Goal: Entertainment & Leisure: Consume media (video, audio)

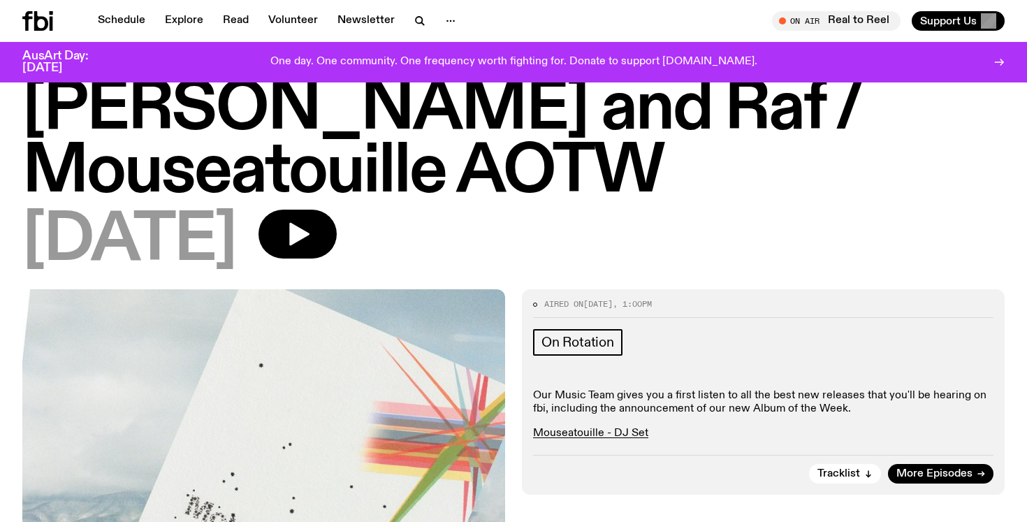
scroll to position [115, 0]
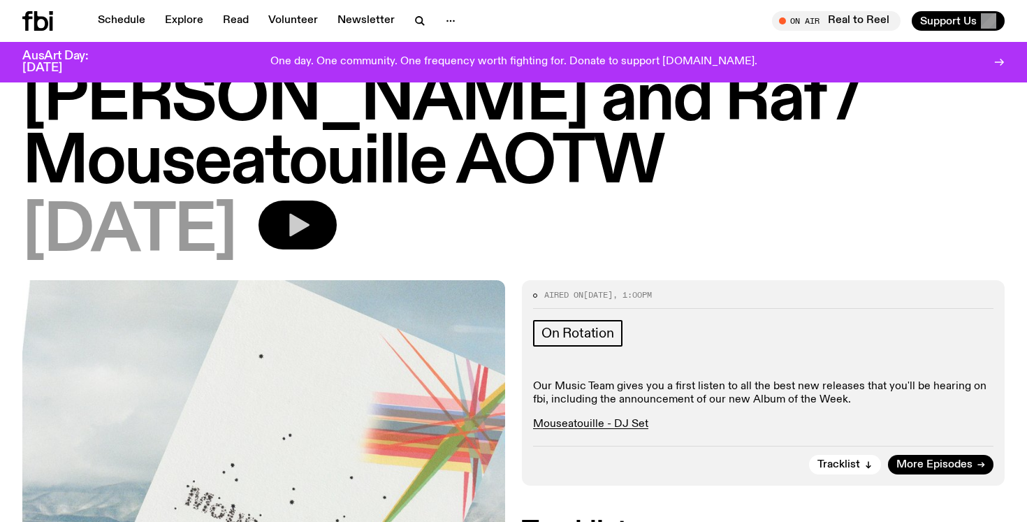
click at [312, 211] on icon "button" at bounding box center [298, 225] width 28 height 28
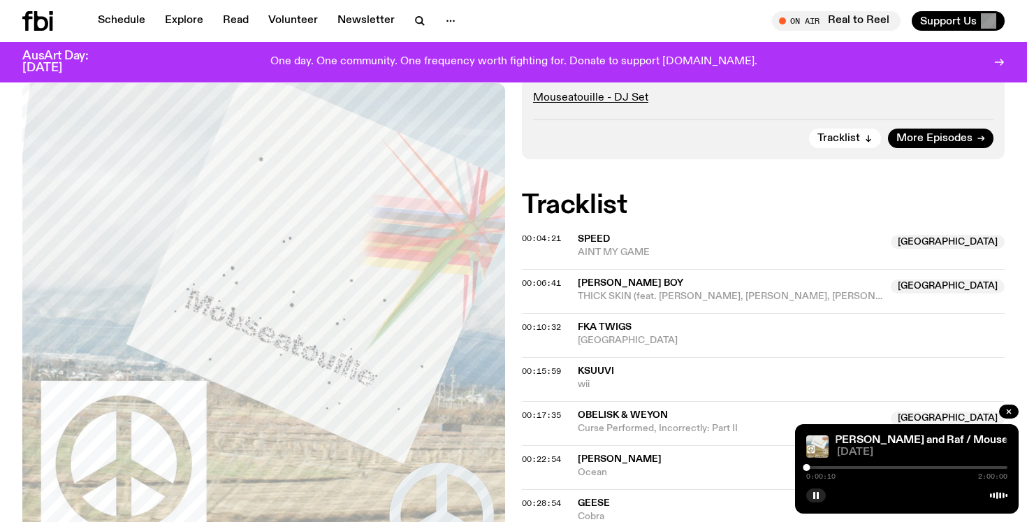
scroll to position [442, 0]
click at [816, 495] on icon "button" at bounding box center [816, 495] width 8 height 8
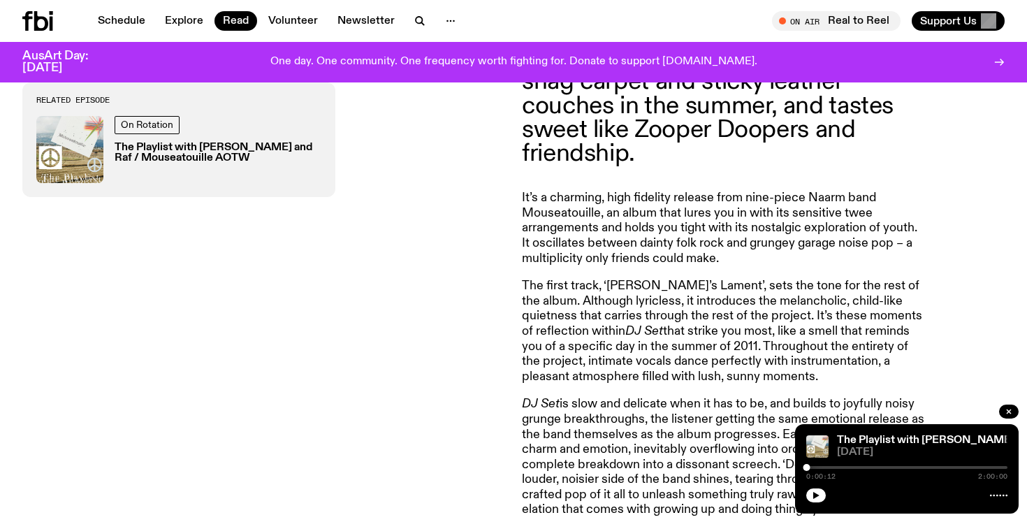
scroll to position [509, 0]
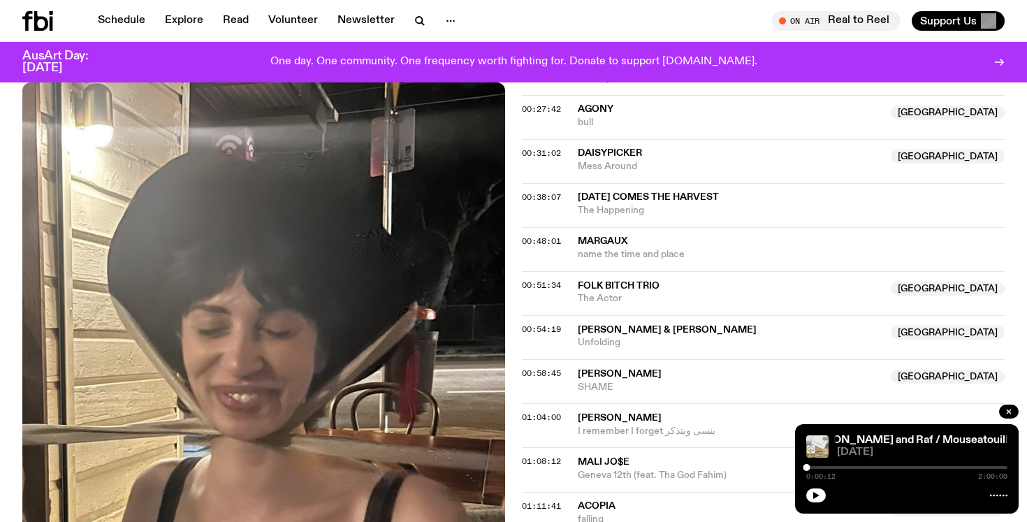
scroll to position [671, 0]
